Goal: Task Accomplishment & Management: Manage account settings

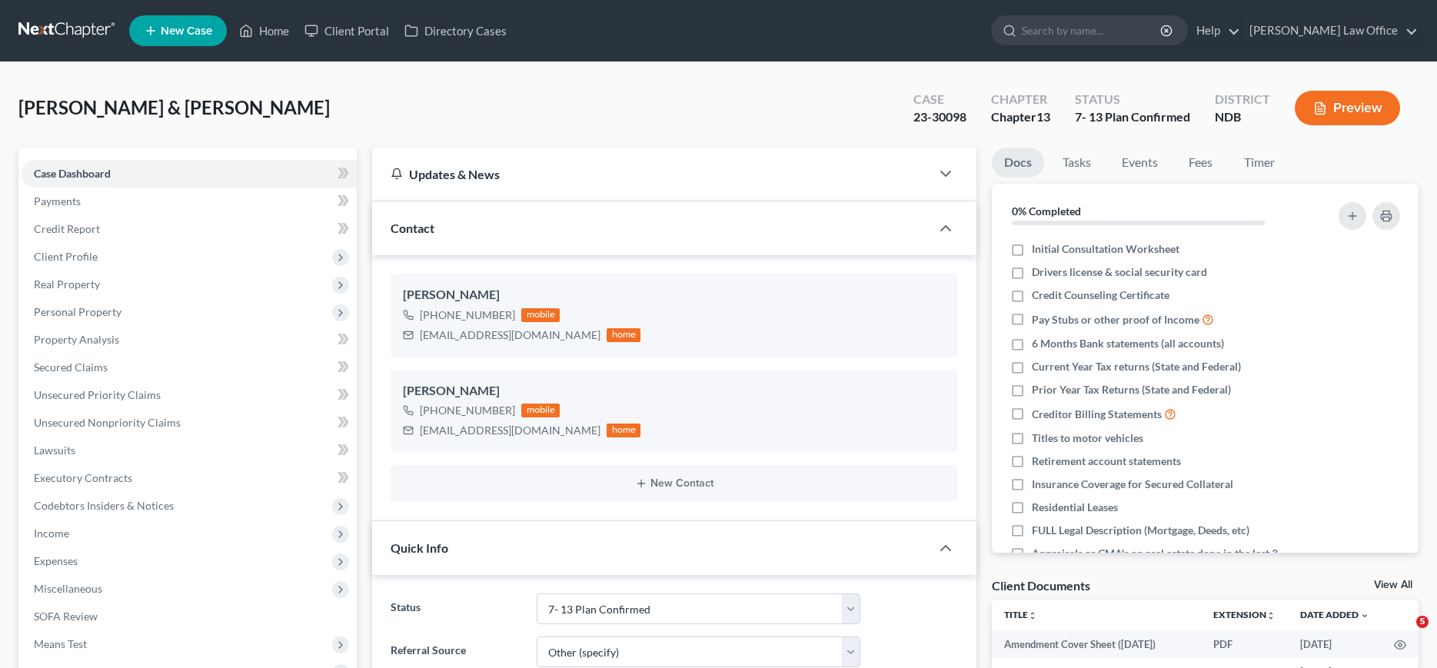
select select "10"
select select "6"
click at [62, 28] on link at bounding box center [67, 31] width 98 height 28
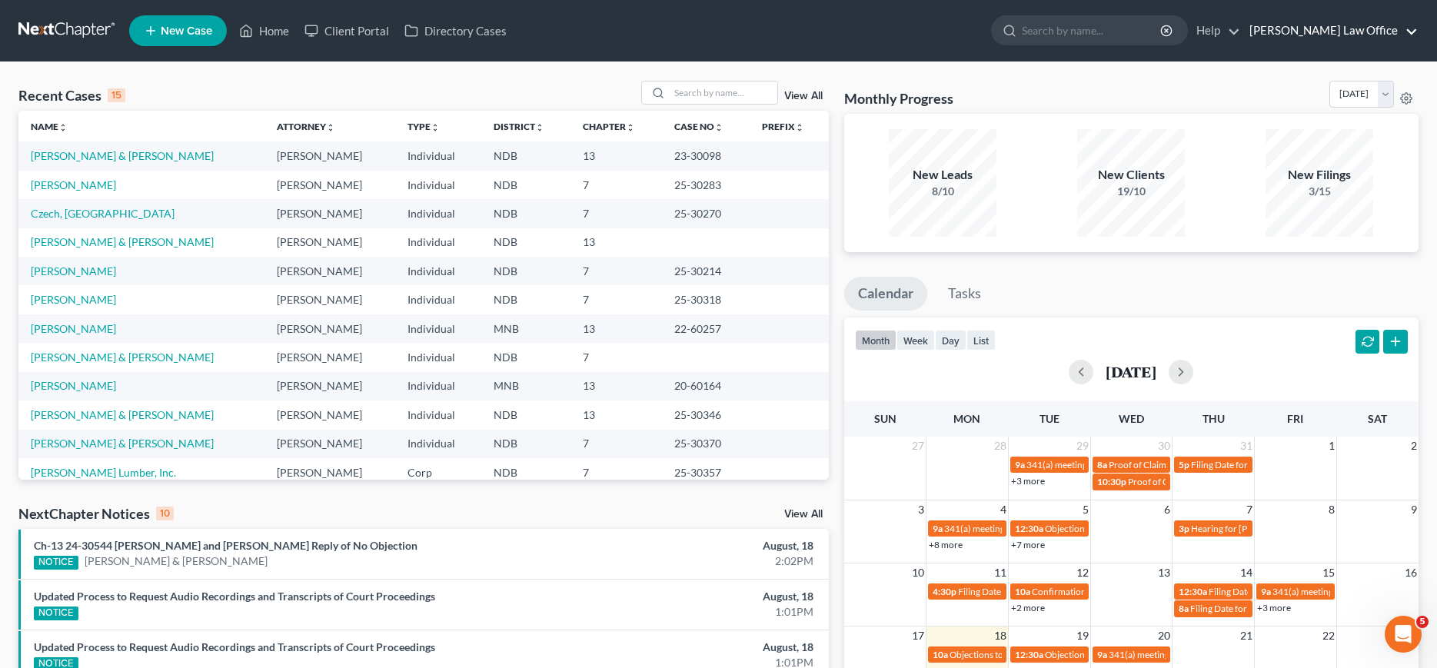
click at [1347, 27] on link "[PERSON_NAME] Law Office" at bounding box center [1330, 31] width 176 height 28
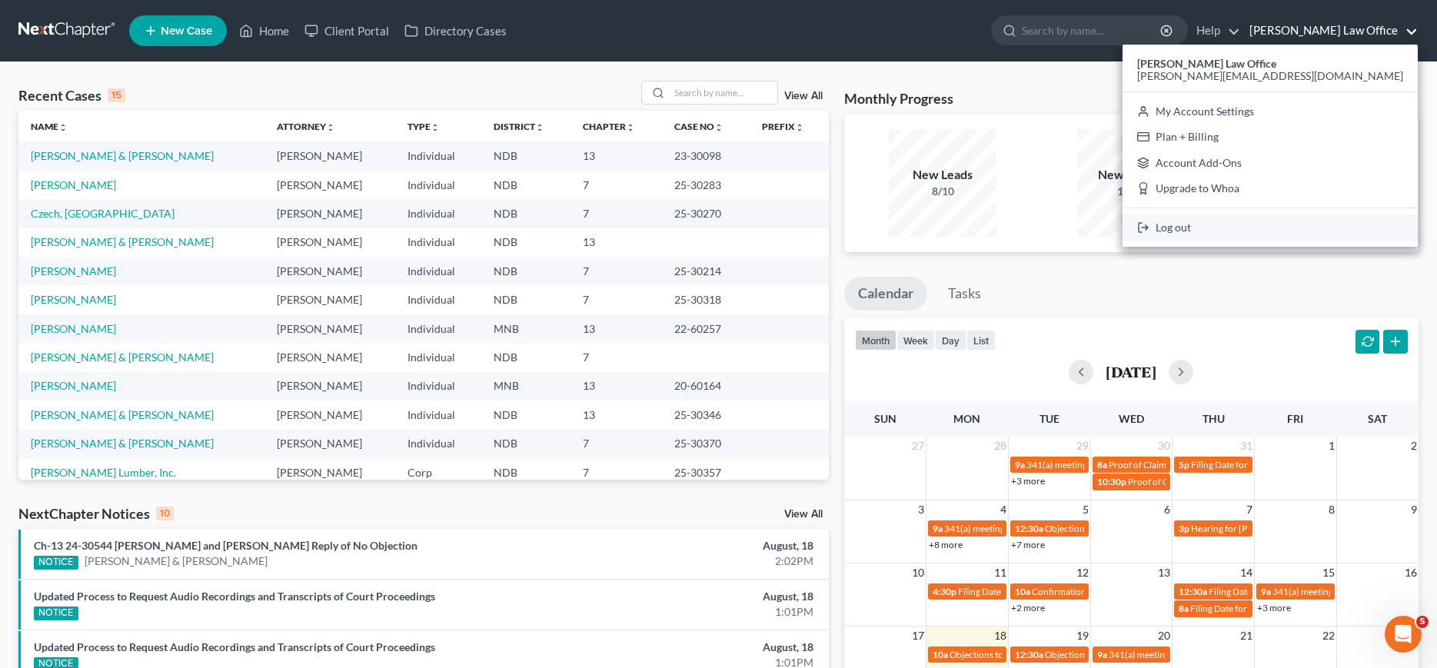
click at [1335, 230] on link "Log out" at bounding box center [1270, 228] width 295 height 26
